Goal: Check status: Check status

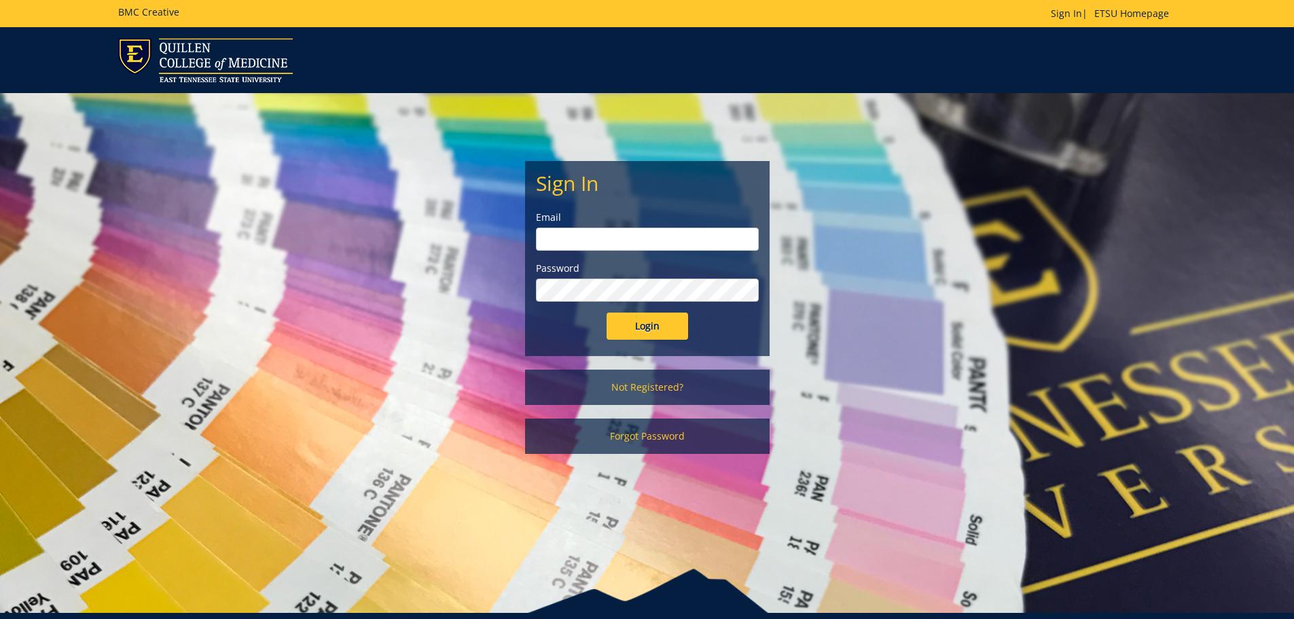
type input "[EMAIL_ADDRESS][DOMAIN_NAME]"
click at [666, 326] on input "Login" at bounding box center [648, 325] width 82 height 27
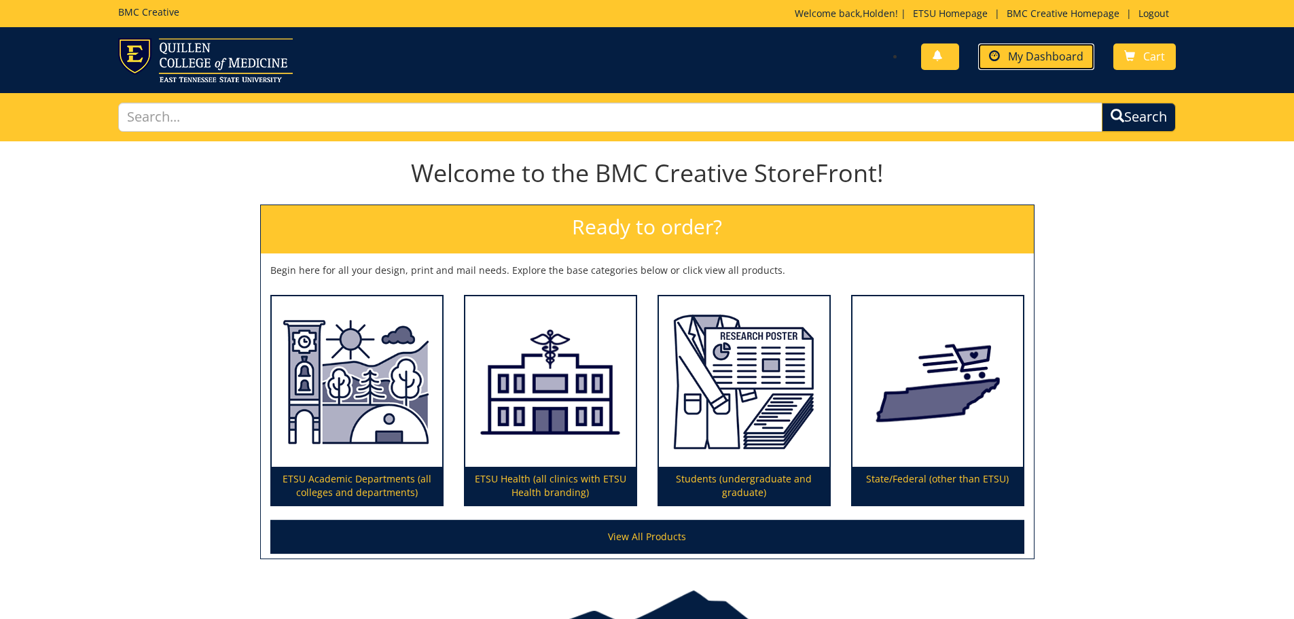
click at [1053, 61] on span "My Dashboard" at bounding box center [1045, 56] width 75 height 15
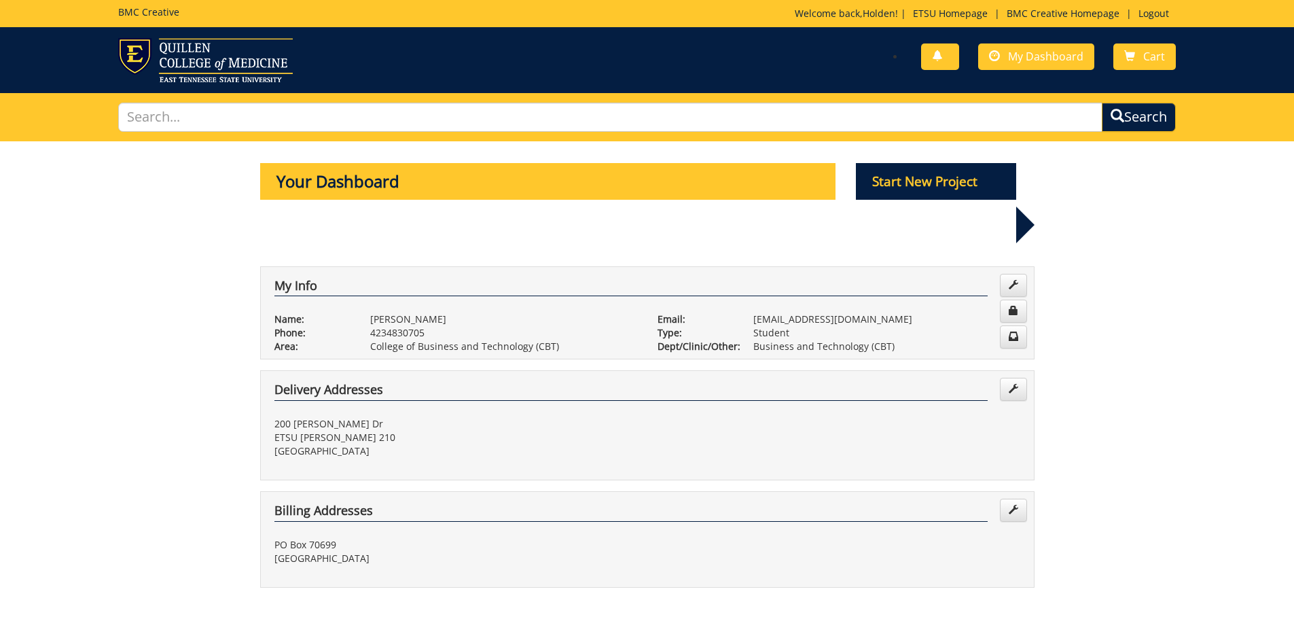
scroll to position [408, 0]
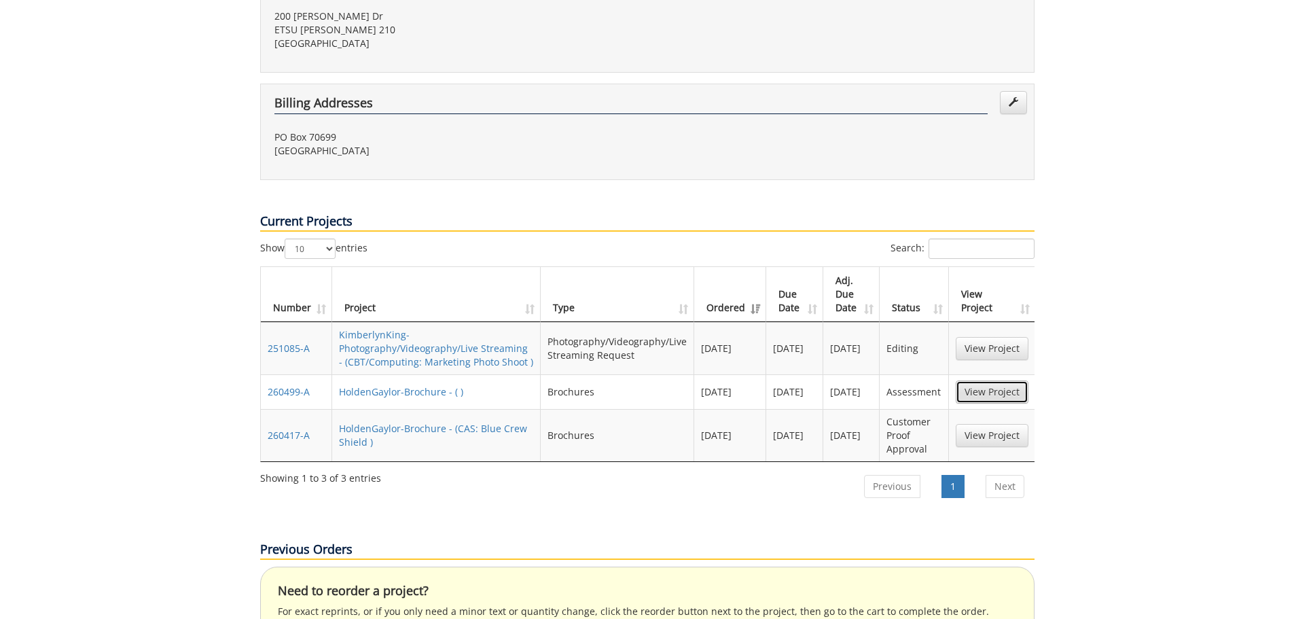
click at [981, 380] on link "View Project" at bounding box center [992, 391] width 73 height 23
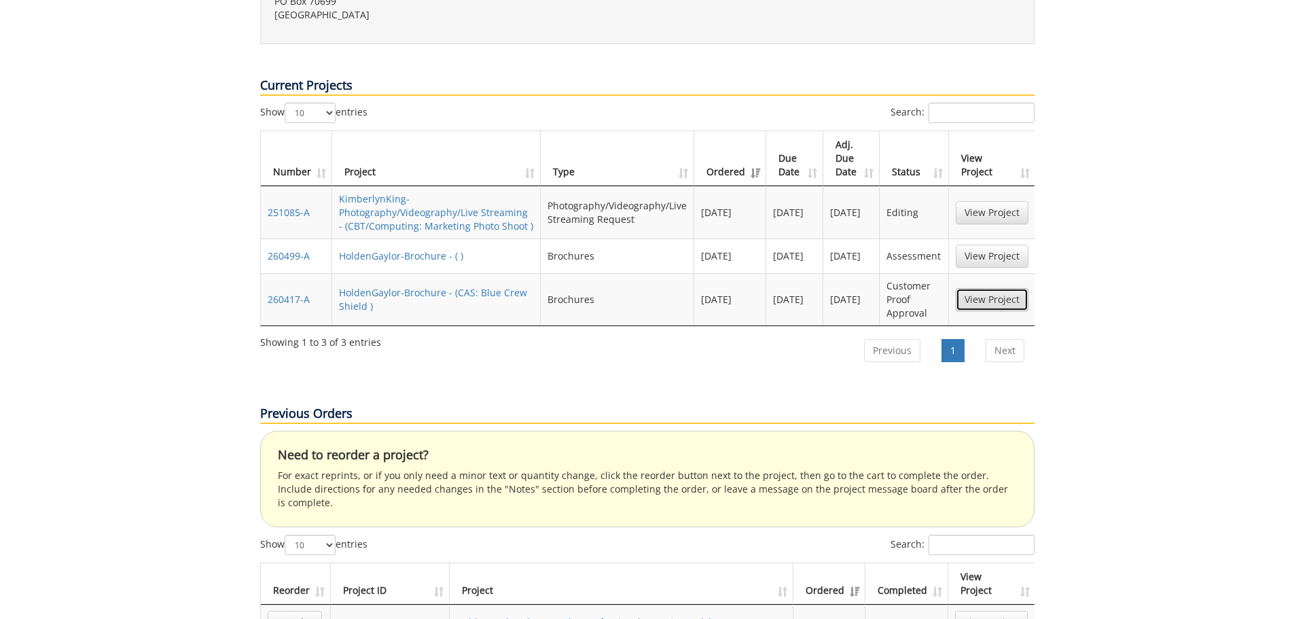
click at [990, 288] on link "View Project" at bounding box center [992, 299] width 73 height 23
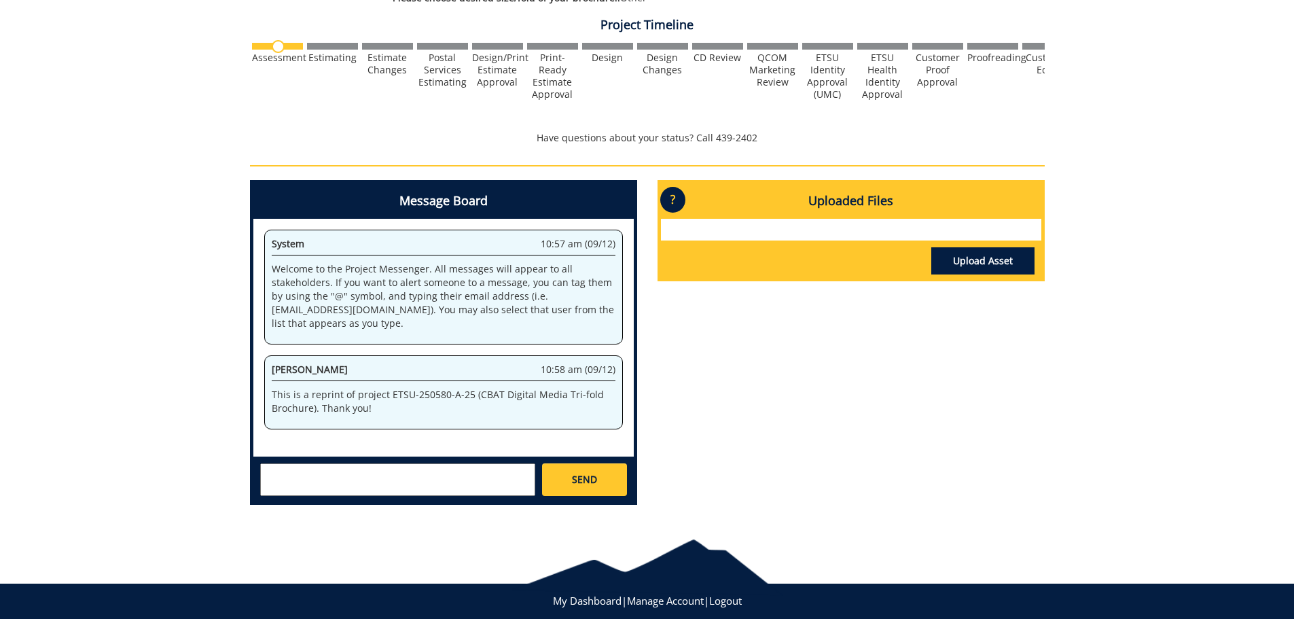
scroll to position [272, 0]
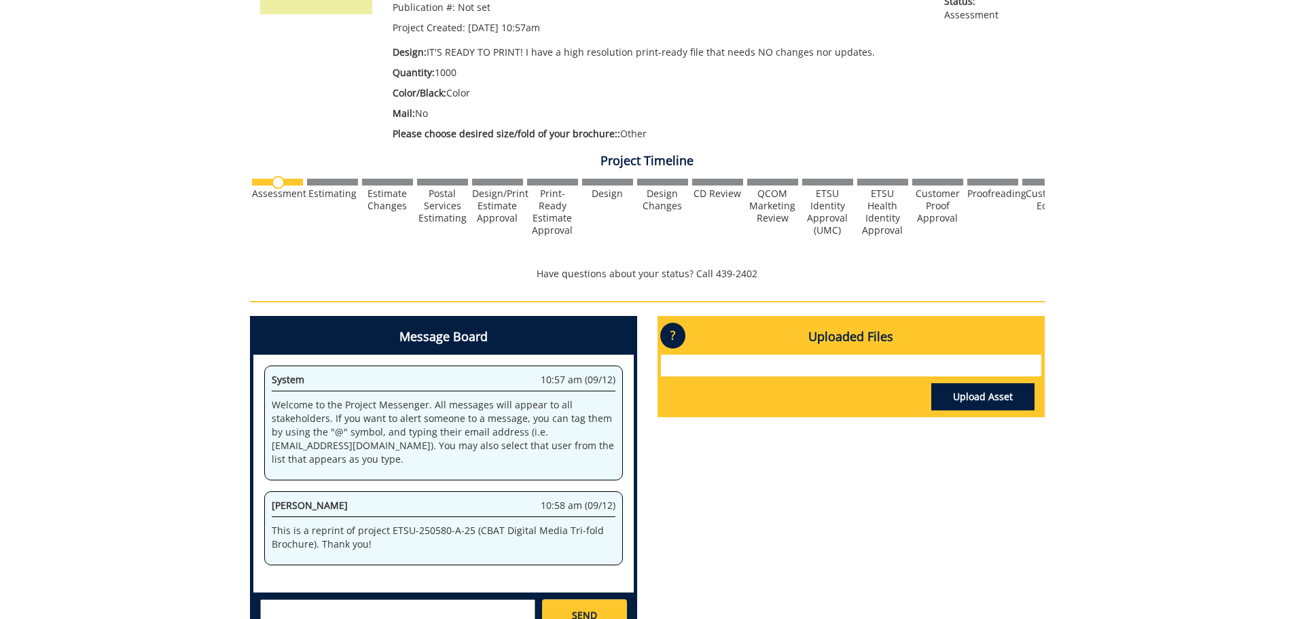
drag, startPoint x: 659, startPoint y: 259, endPoint x: 664, endPoint y: 252, distance: 9.2
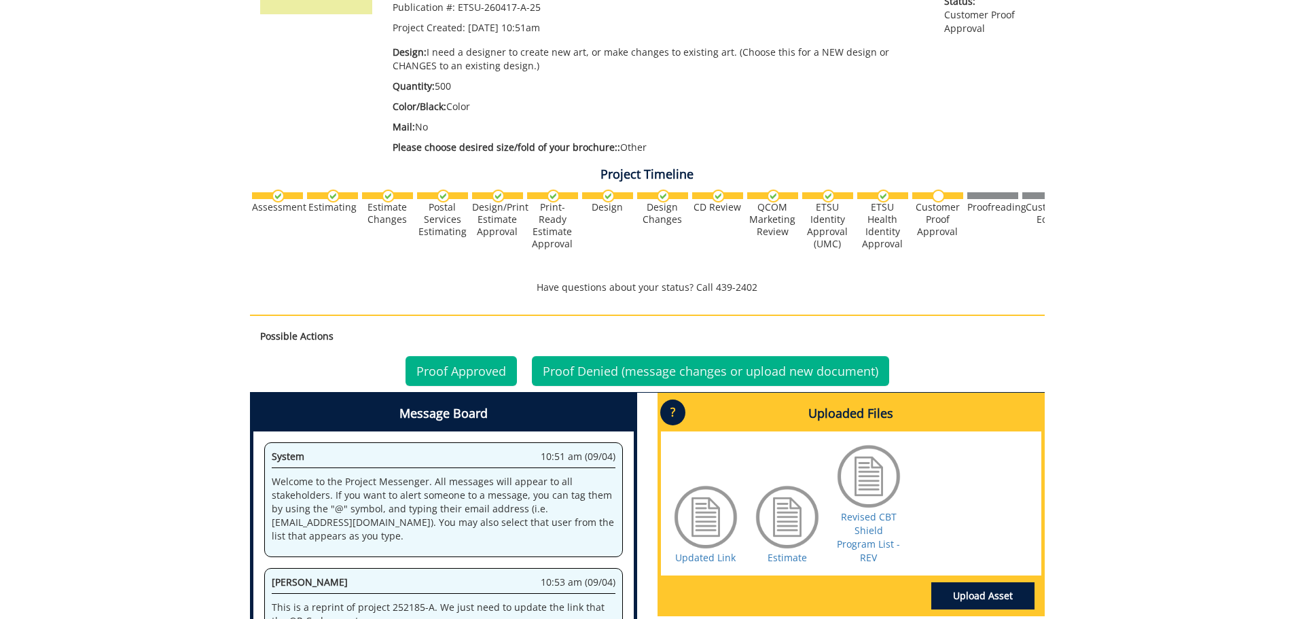
scroll to position [513, 0]
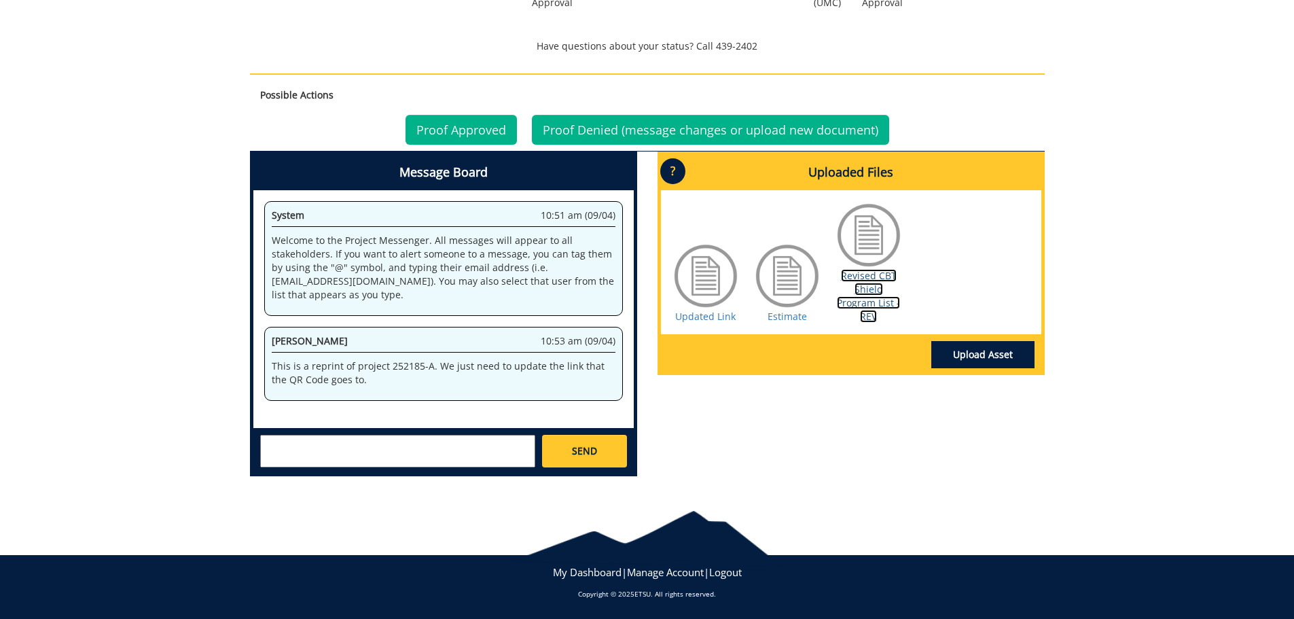
click at [863, 283] on link "Revised CBT Shield Program List - REV" at bounding box center [868, 296] width 63 height 54
click at [471, 139] on link "Proof Approved" at bounding box center [460, 130] width 111 height 30
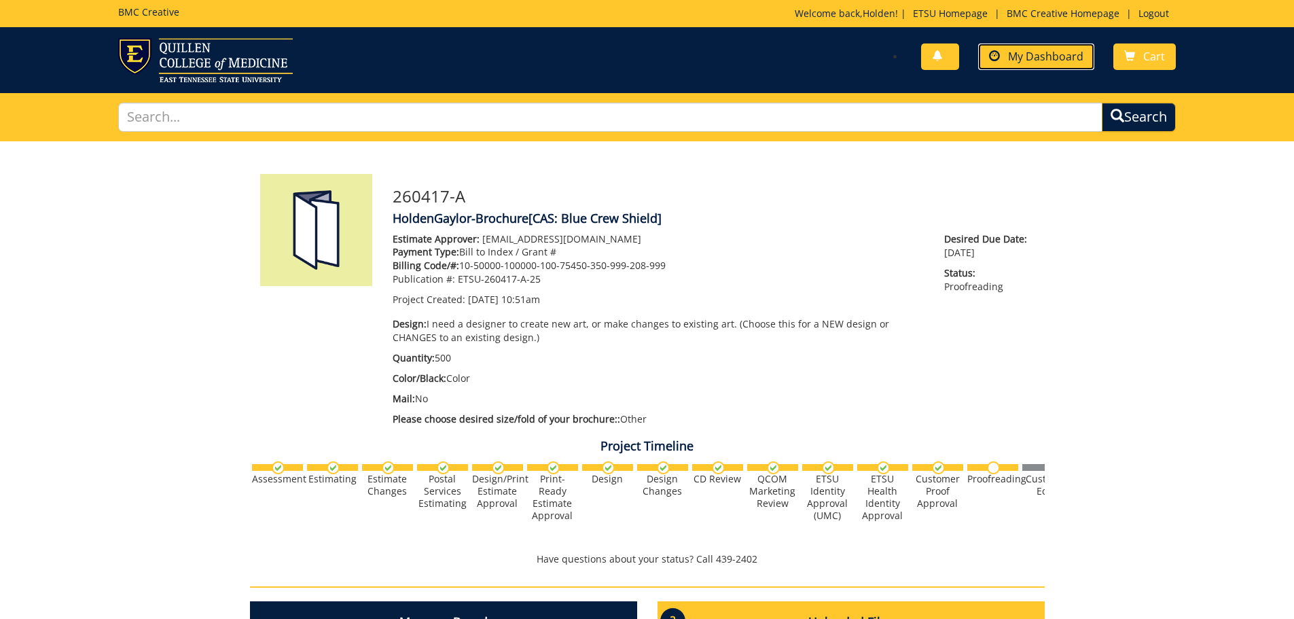
click at [1009, 62] on link "My Dashboard" at bounding box center [1036, 56] width 116 height 26
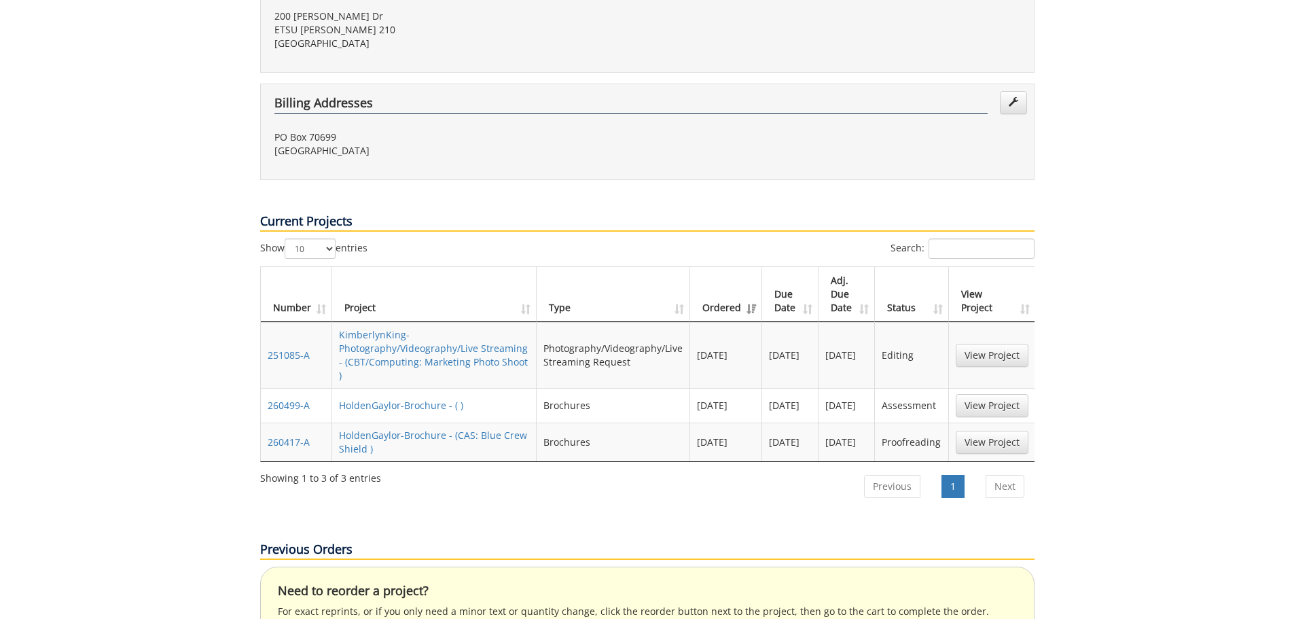
scroll to position [543, 0]
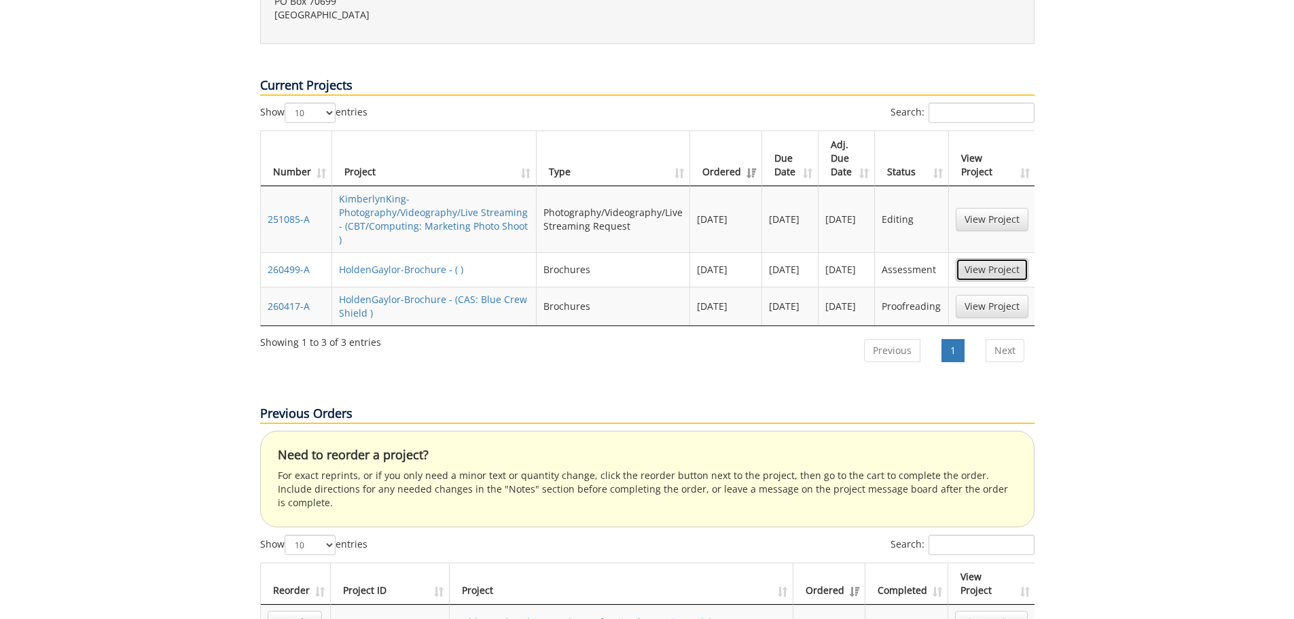
click at [1009, 258] on link "View Project" at bounding box center [992, 269] width 73 height 23
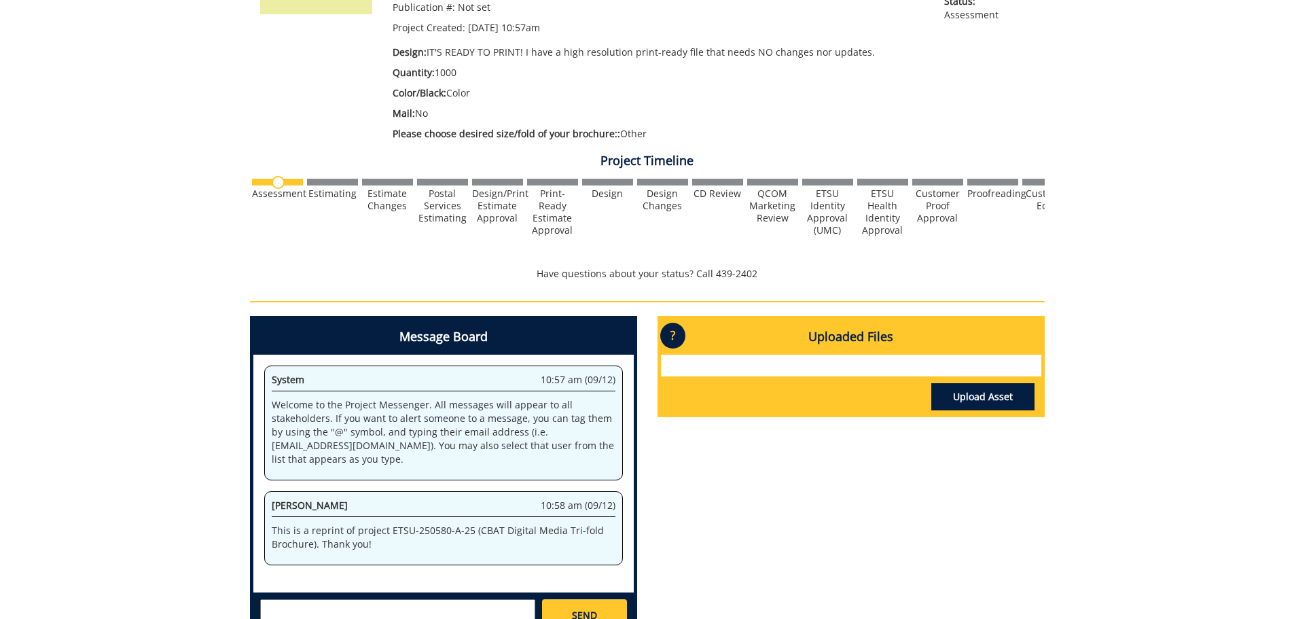
scroll to position [68, 0]
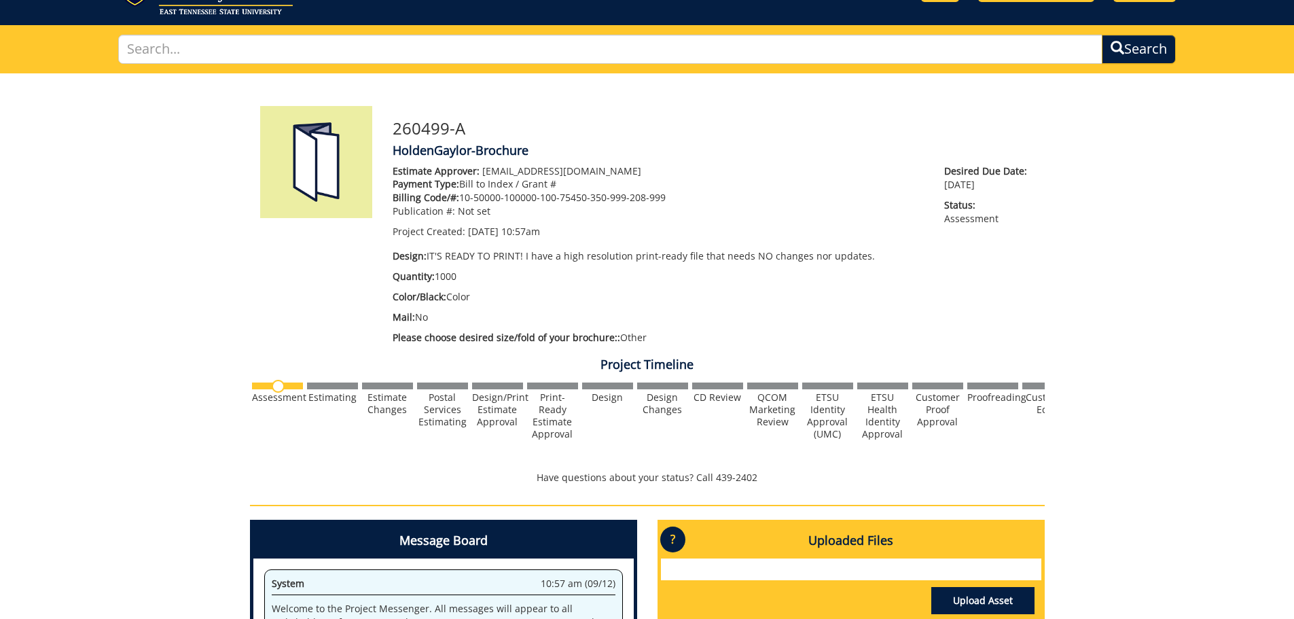
drag, startPoint x: 168, startPoint y: 22, endPoint x: 126, endPoint y: 26, distance: 42.3
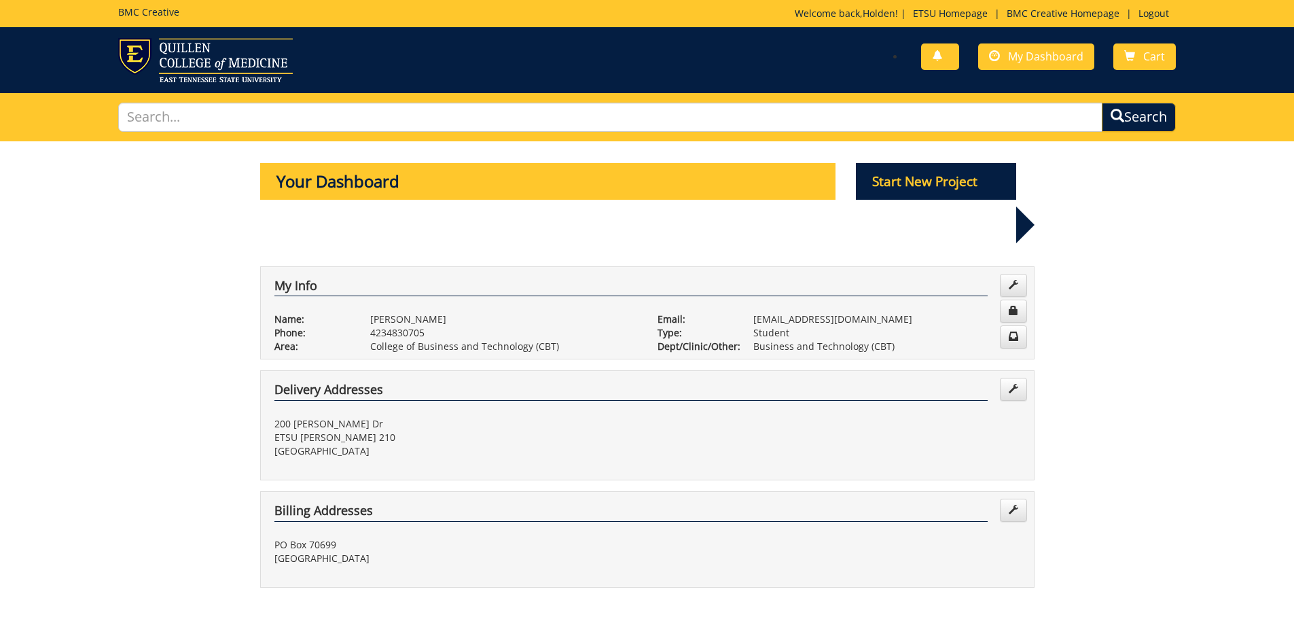
scroll to position [543, 0]
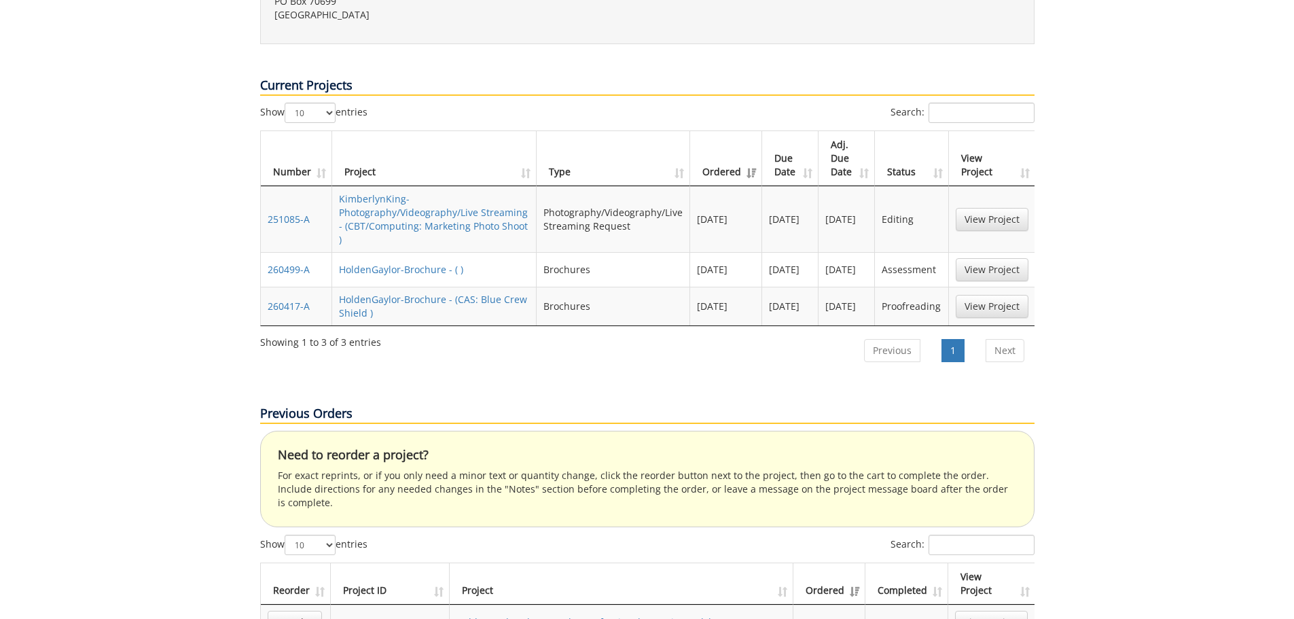
drag, startPoint x: 0, startPoint y: 0, endPoint x: 77, endPoint y: 2, distance: 77.5
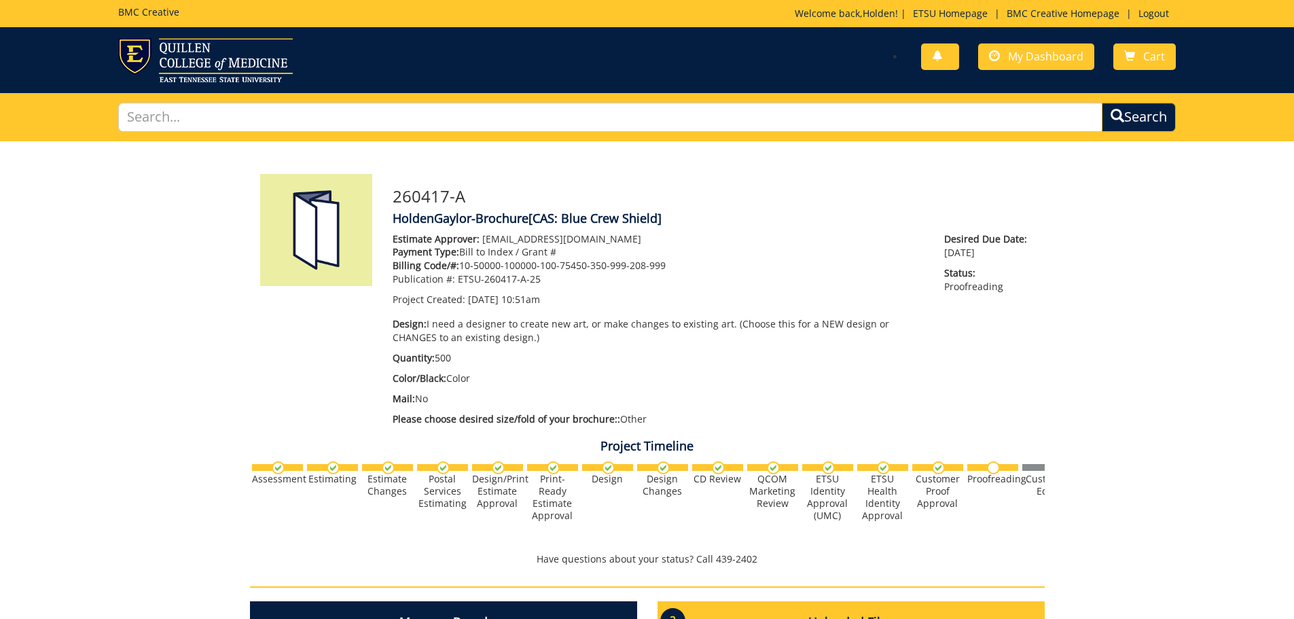
scroll to position [340, 0]
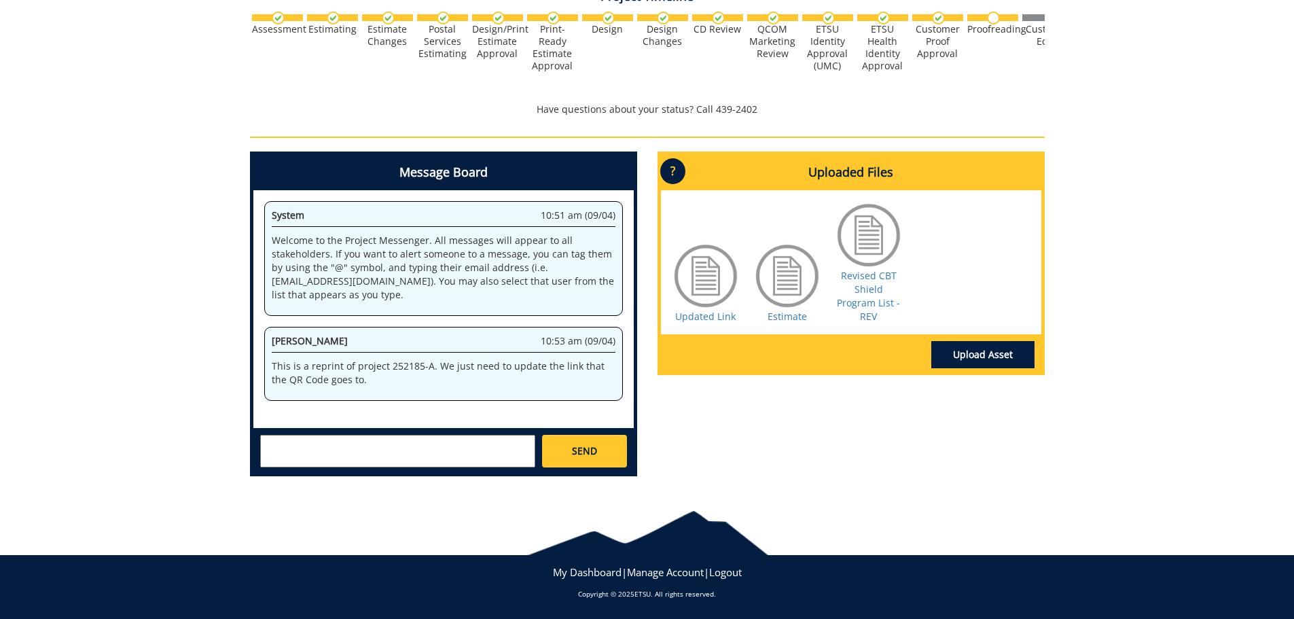
scroll to position [42, 0]
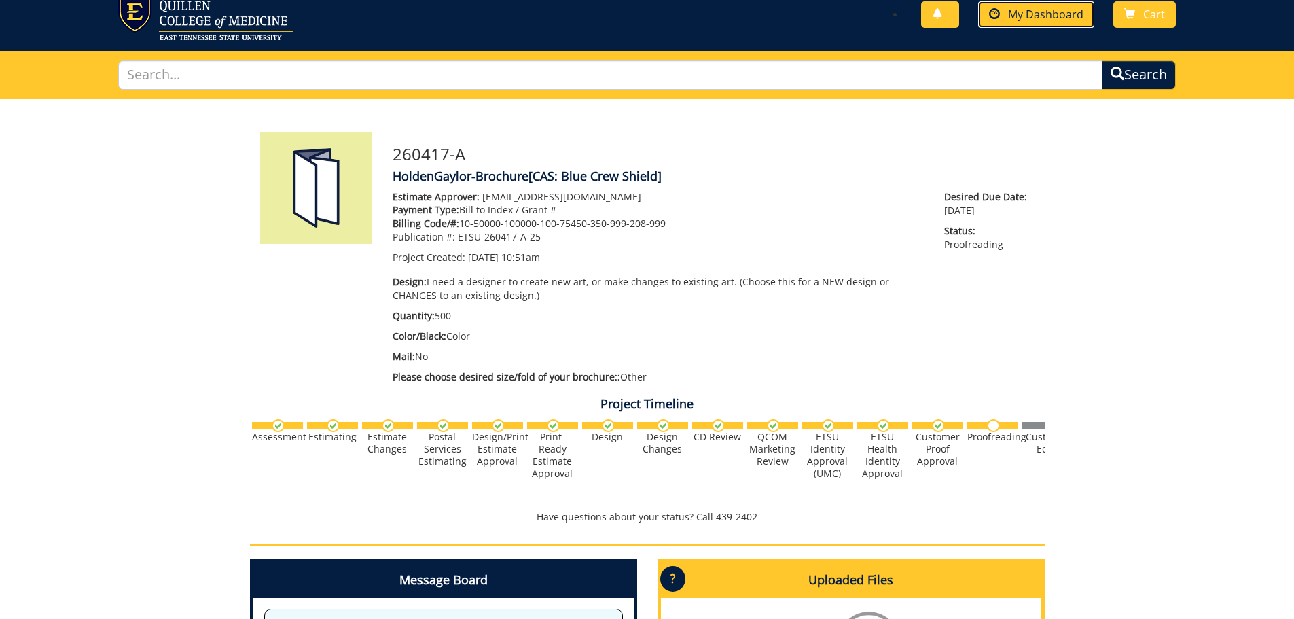
click at [1073, 19] on span "My Dashboard" at bounding box center [1045, 14] width 75 height 15
